Goal: Task Accomplishment & Management: Manage account settings

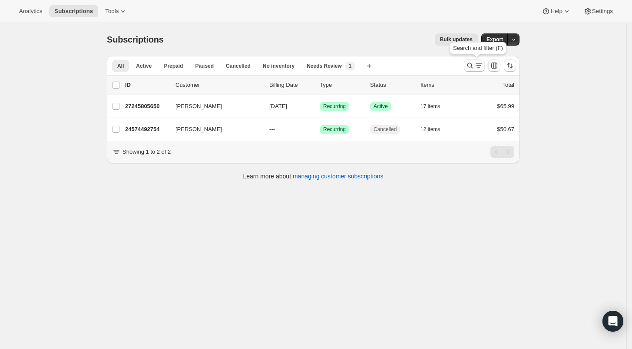
click at [472, 64] on icon "Search and filter results" at bounding box center [470, 65] width 9 height 9
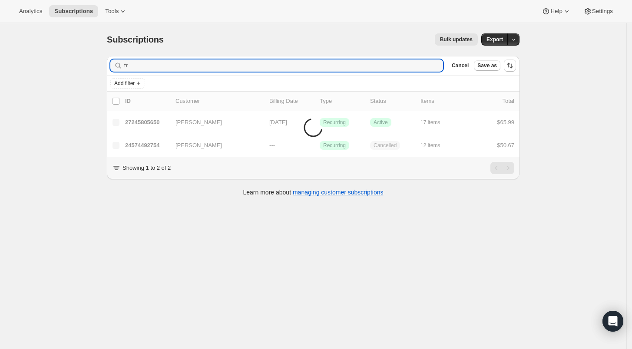
type input "t"
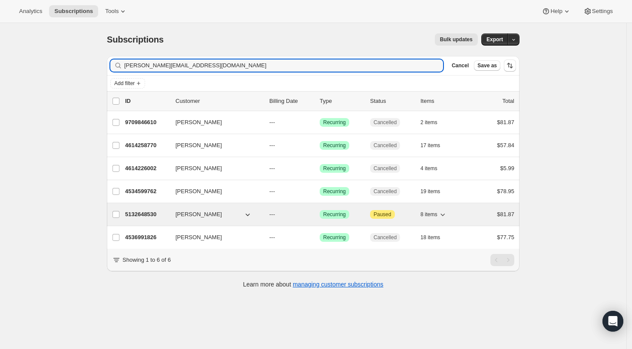
type input "[PERSON_NAME][EMAIL_ADDRESS][DOMAIN_NAME]"
click at [136, 212] on p "5132648530" at bounding box center [146, 214] width 43 height 9
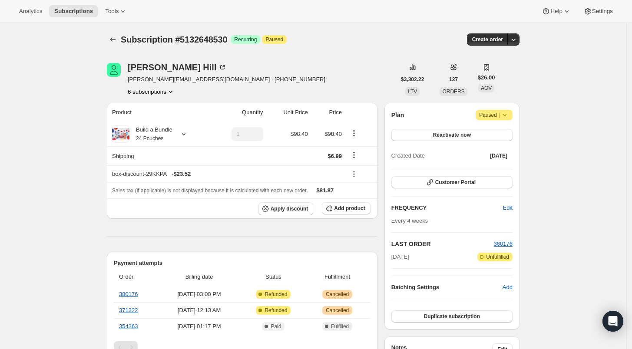
click at [154, 86] on div "Lee Hill [EMAIL_ADDRESS][DOMAIN_NAME] · [PHONE_NUMBER] 6 subscriptions" at bounding box center [227, 79] width 198 height 33
click at [153, 91] on button "6 subscriptions" at bounding box center [151, 91] width 47 height 9
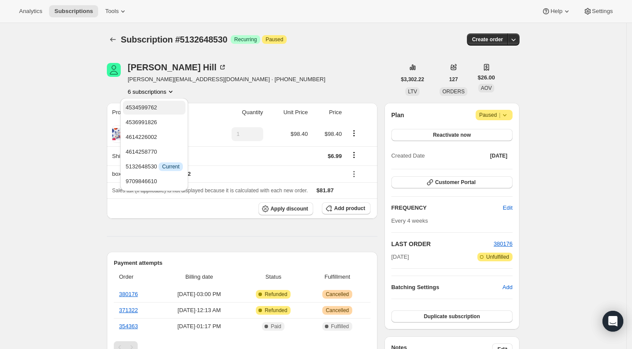
click at [155, 106] on span "4534599762" at bounding box center [141, 107] width 31 height 7
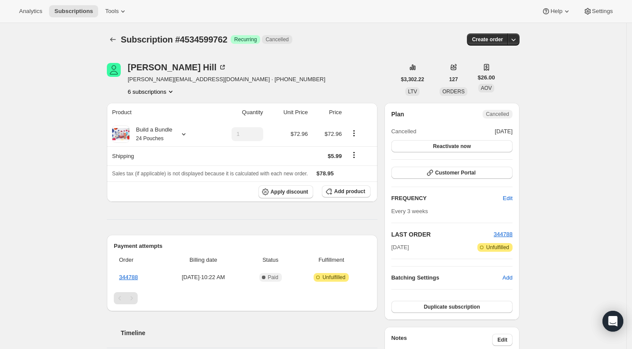
click at [171, 91] on icon "Product actions" at bounding box center [170, 91] width 9 height 9
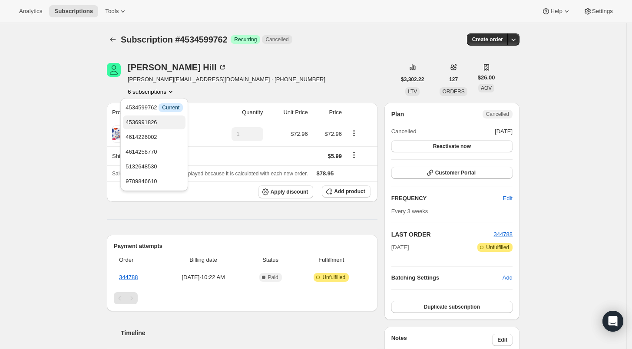
click at [163, 119] on span "4536991826" at bounding box center [154, 122] width 57 height 9
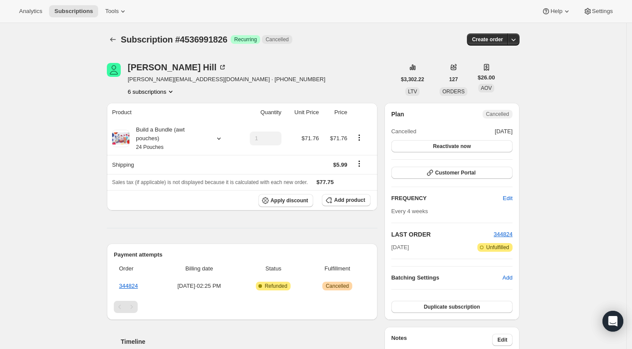
click at [155, 91] on button "6 subscriptions" at bounding box center [151, 91] width 47 height 9
click at [154, 139] on span "4614226002" at bounding box center [141, 137] width 31 height 7
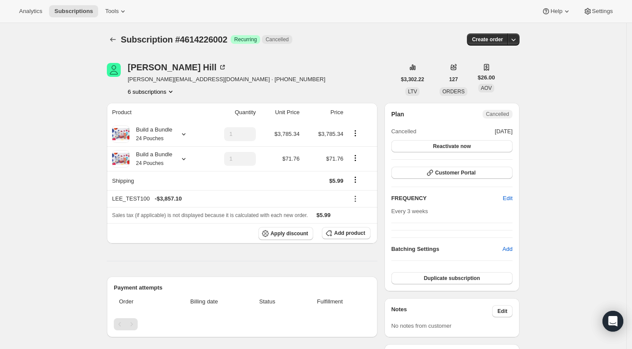
click at [165, 91] on button "6 subscriptions" at bounding box center [151, 91] width 47 height 9
click at [157, 152] on span "4614258770" at bounding box center [154, 152] width 57 height 9
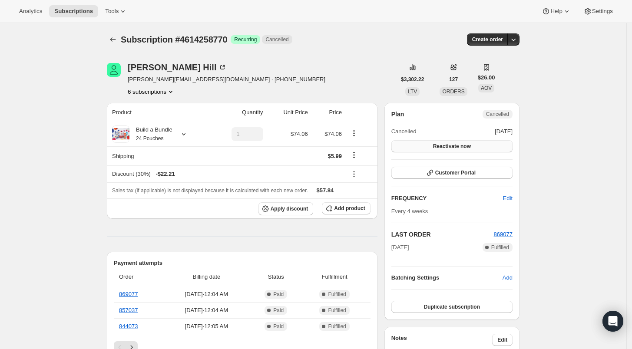
click at [490, 146] on button "Reactivate now" at bounding box center [451, 146] width 121 height 12
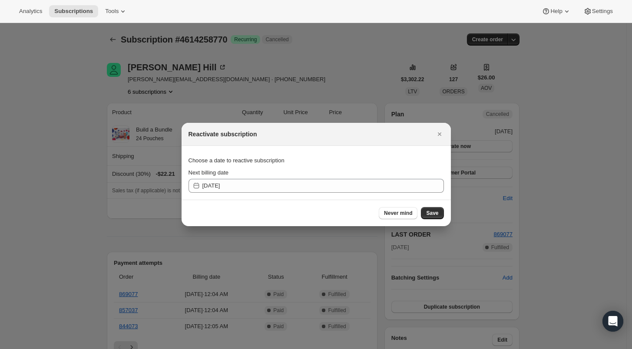
click at [196, 187] on icon ":rd3:" at bounding box center [196, 186] width 9 height 9
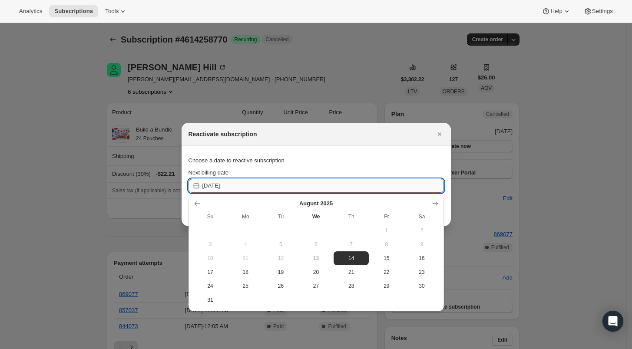
click at [240, 185] on input "[DATE]" at bounding box center [322, 186] width 241 height 14
